Goal: Transaction & Acquisition: Purchase product/service

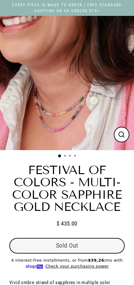
select select "3"
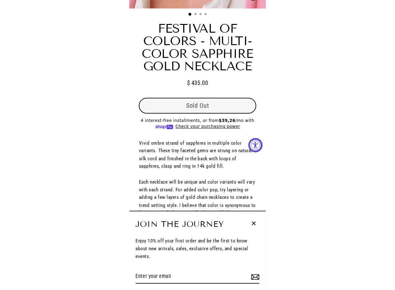
scroll to position [156, 0]
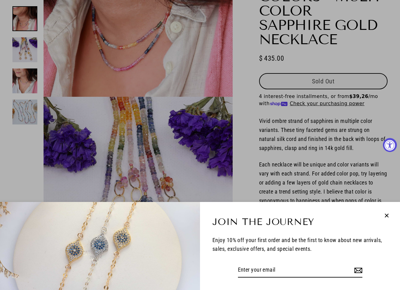
click at [134, 214] on icon "button" at bounding box center [387, 215] width 8 height 8
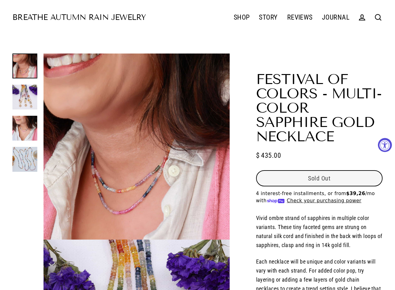
scroll to position [0, 0]
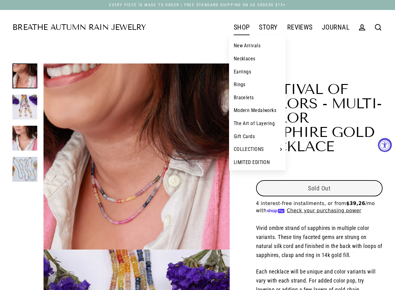
click at [134, 28] on link "SHOP" at bounding box center [242, 28] width 26 height 16
